Goal: Check status: Check status

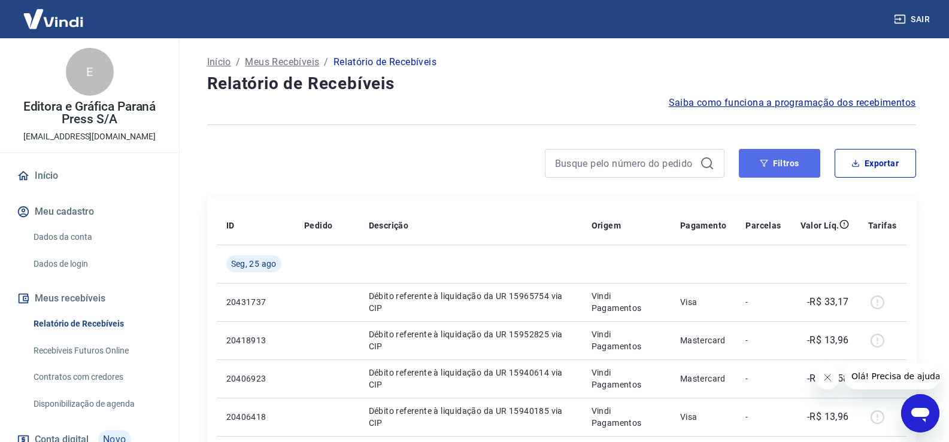
click at [778, 161] on button "Filtros" at bounding box center [779, 163] width 81 height 29
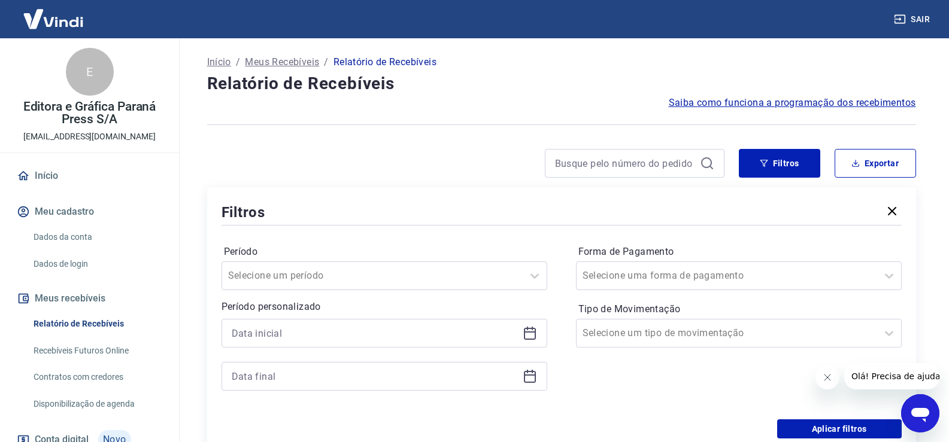
click at [529, 331] on icon at bounding box center [530, 333] width 14 height 14
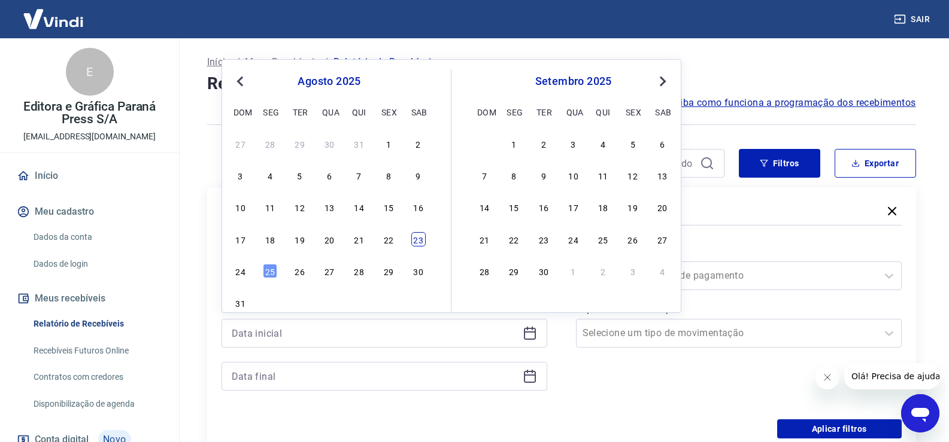
click at [417, 241] on div "23" at bounding box center [418, 239] width 14 height 14
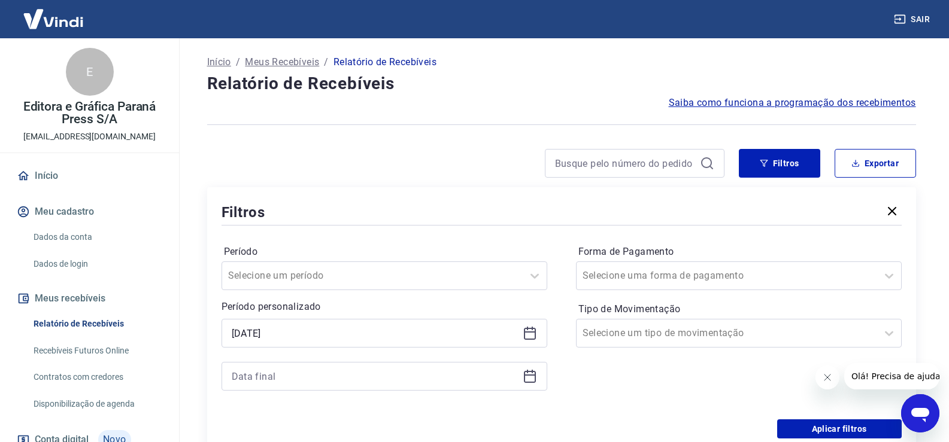
type input "[DATE]"
click at [529, 377] on icon at bounding box center [530, 376] width 14 height 14
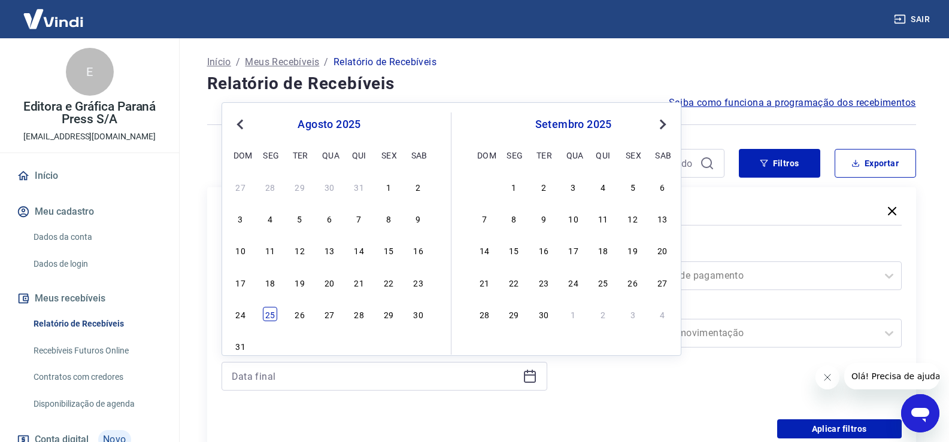
click at [264, 317] on div "25" at bounding box center [270, 314] width 14 height 14
type input "[DATE]"
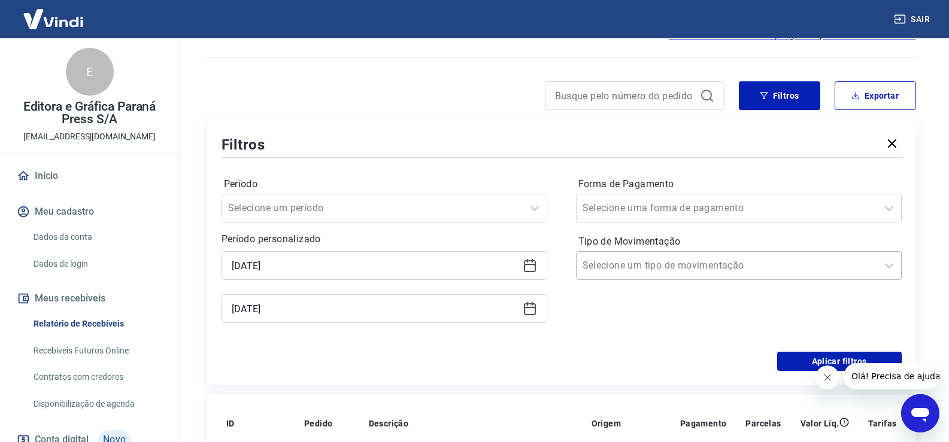
scroll to position [120, 0]
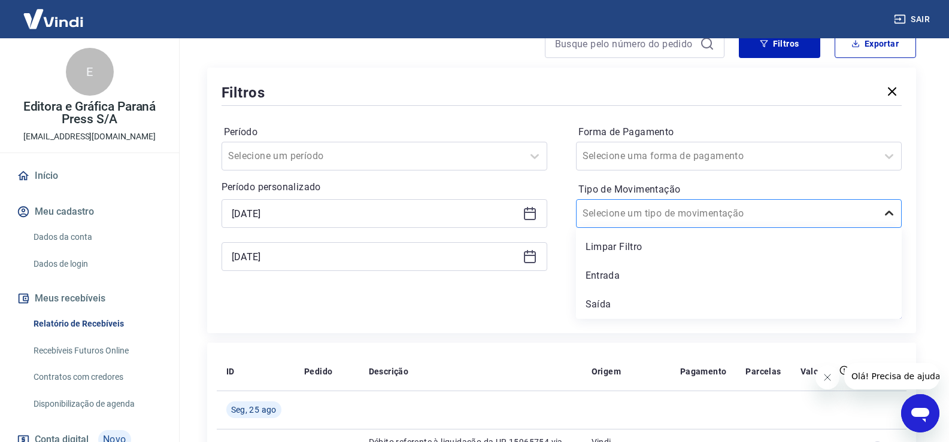
click at [888, 213] on icon at bounding box center [889, 214] width 14 height 14
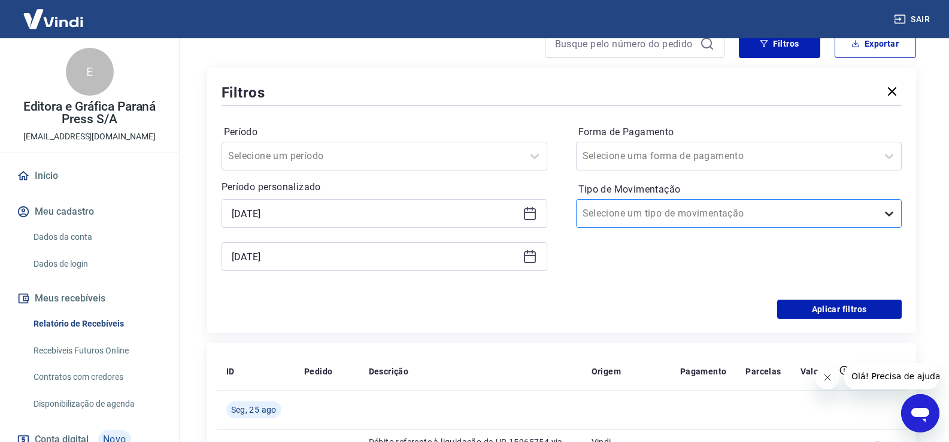
click at [888, 214] on icon at bounding box center [889, 214] width 14 height 14
click at [887, 213] on icon at bounding box center [889, 214] width 14 height 14
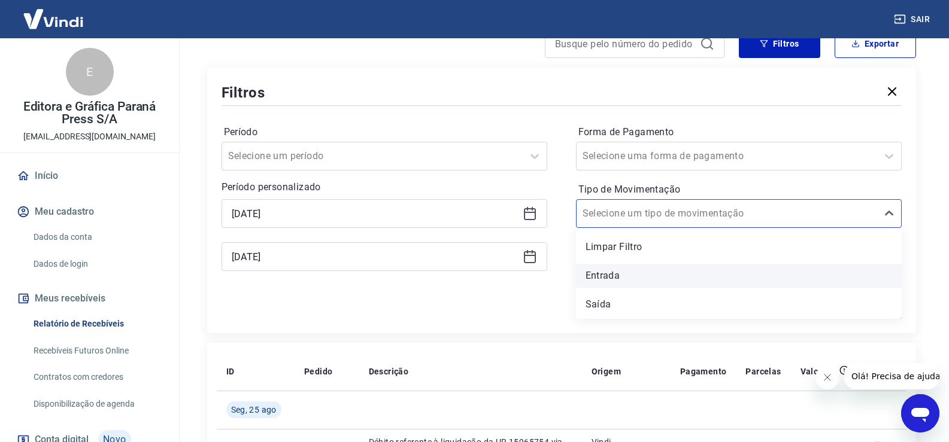
click at [603, 278] on div "Entrada" at bounding box center [739, 276] width 326 height 24
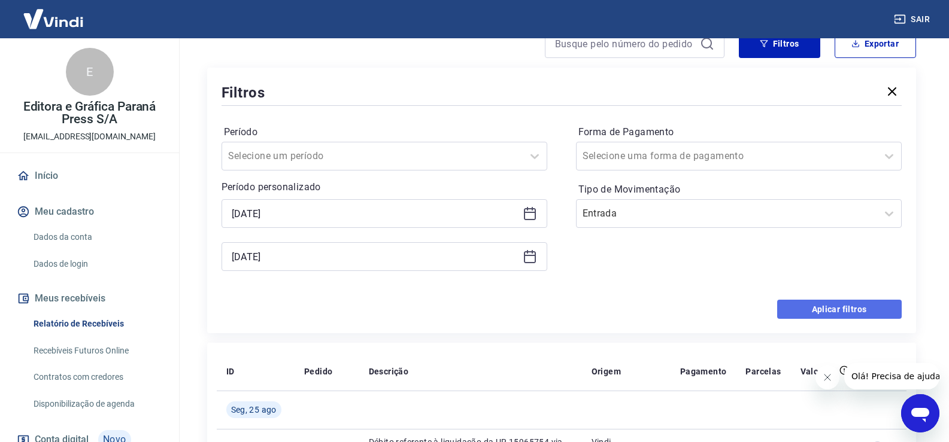
click at [837, 304] on button "Aplicar filtros" at bounding box center [839, 309] width 125 height 19
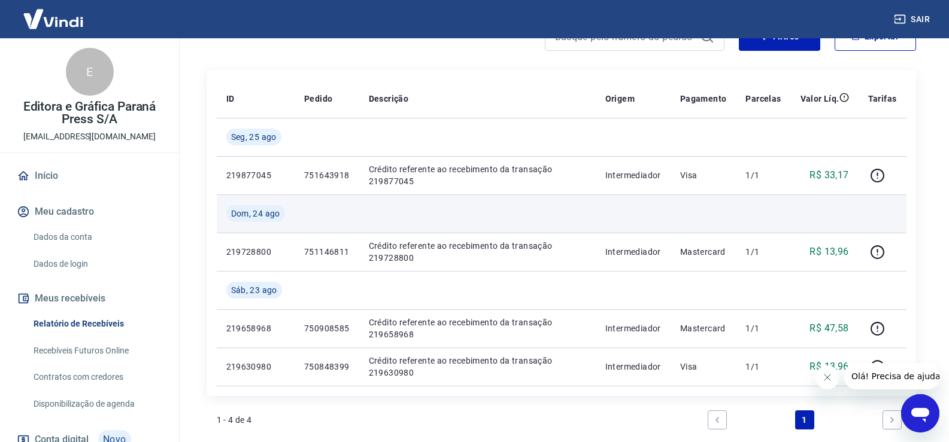
scroll to position [148, 0]
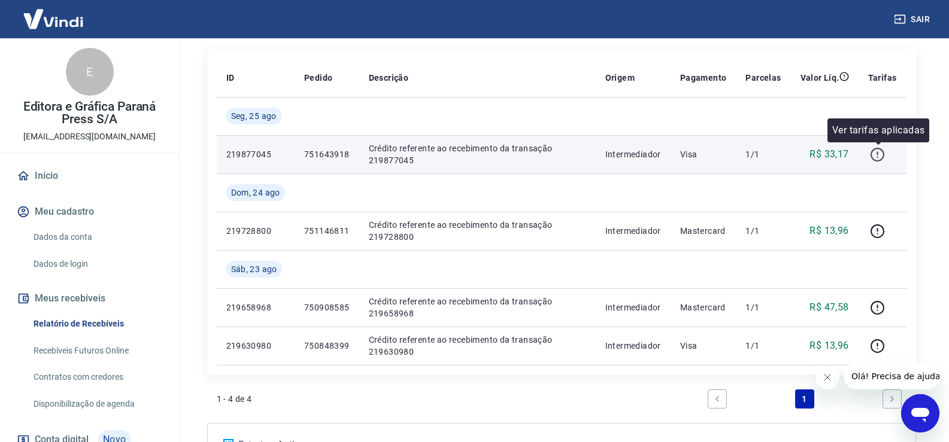
click at [879, 156] on icon "button" at bounding box center [877, 154] width 15 height 15
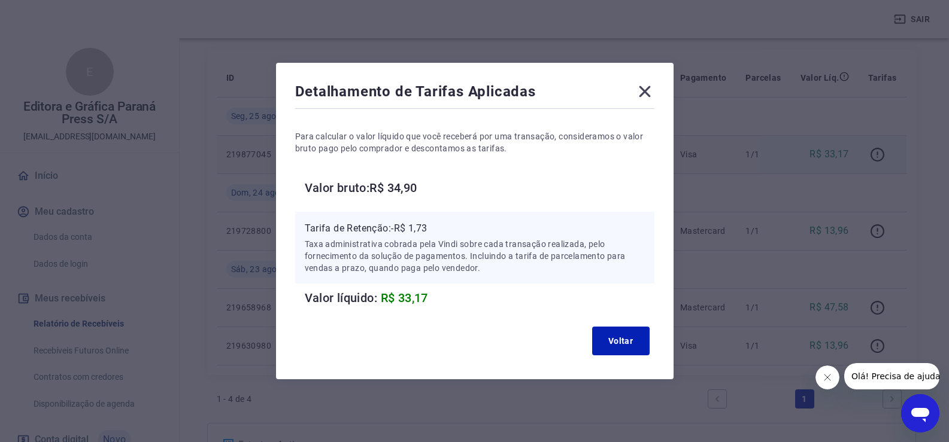
click at [651, 97] on icon at bounding box center [644, 91] width 19 height 19
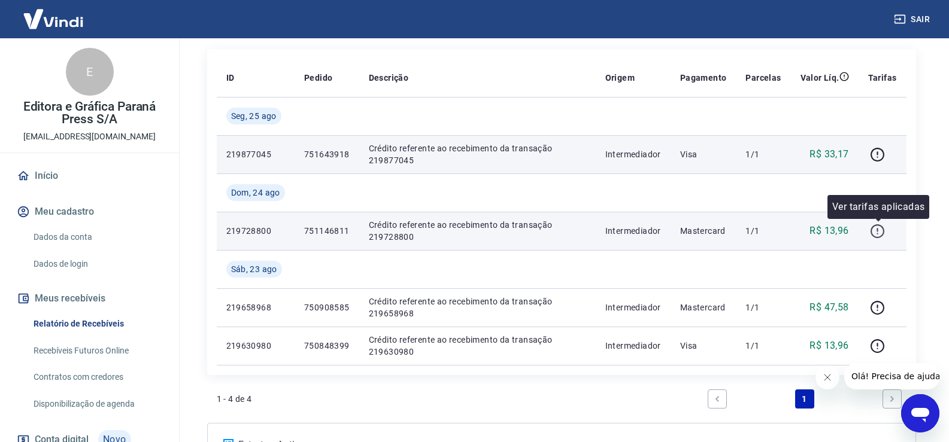
click at [876, 232] on icon "button" at bounding box center [877, 231] width 15 height 15
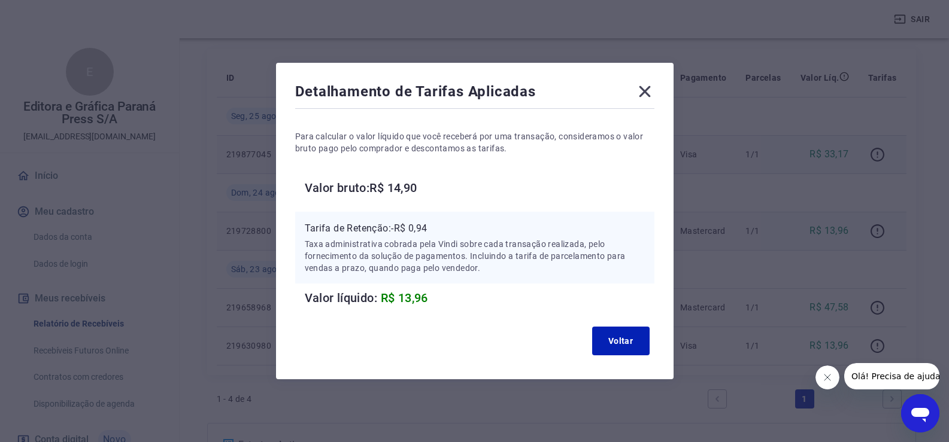
click at [648, 88] on icon at bounding box center [644, 91] width 19 height 19
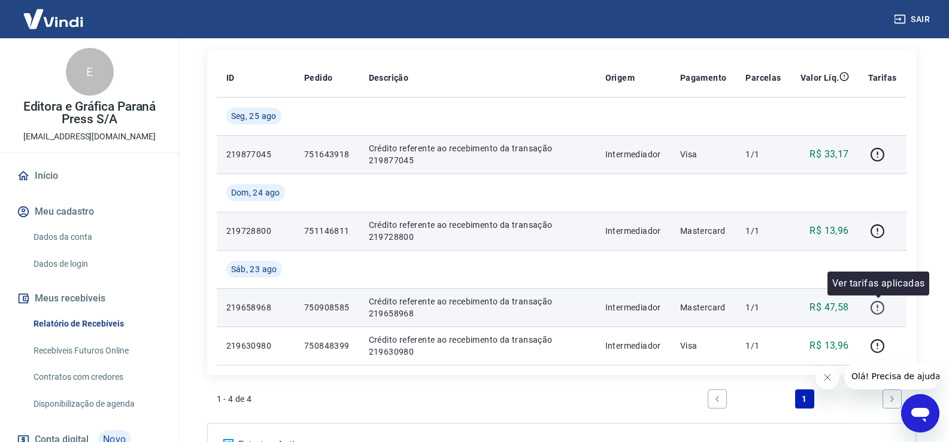
click at [875, 307] on icon "button" at bounding box center [877, 308] width 15 height 15
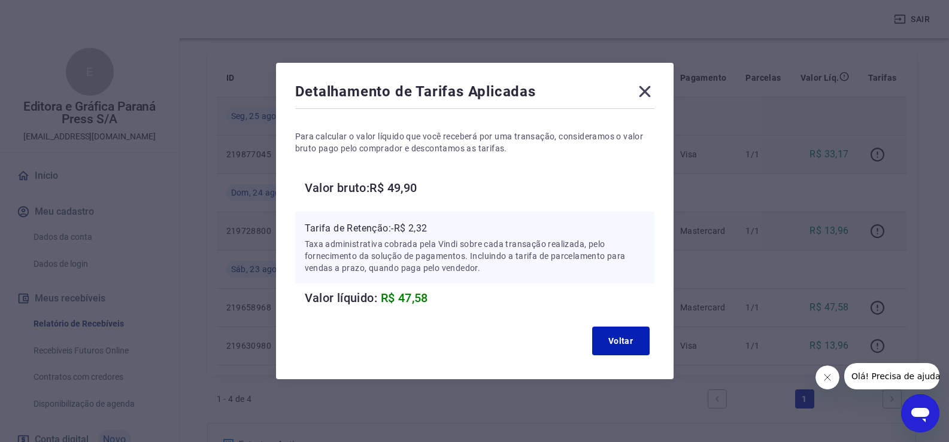
drag, startPoint x: 648, startPoint y: 90, endPoint x: 657, endPoint y: 102, distance: 15.0
click at [648, 89] on icon at bounding box center [644, 91] width 19 height 19
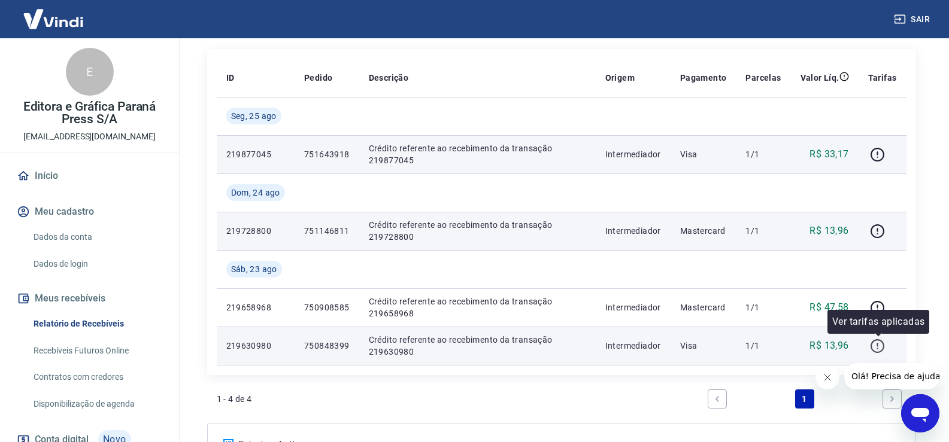
click at [874, 339] on icon "button" at bounding box center [877, 346] width 15 height 15
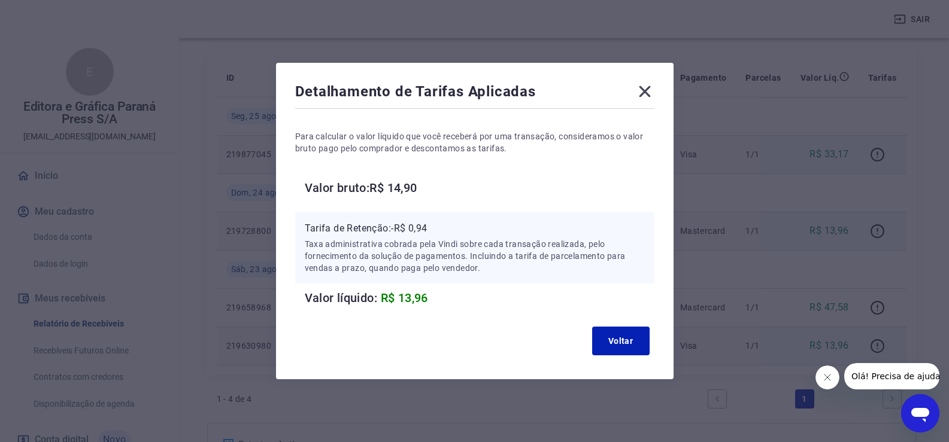
click at [650, 89] on icon at bounding box center [644, 91] width 11 height 11
